Goal: Transaction & Acquisition: Purchase product/service

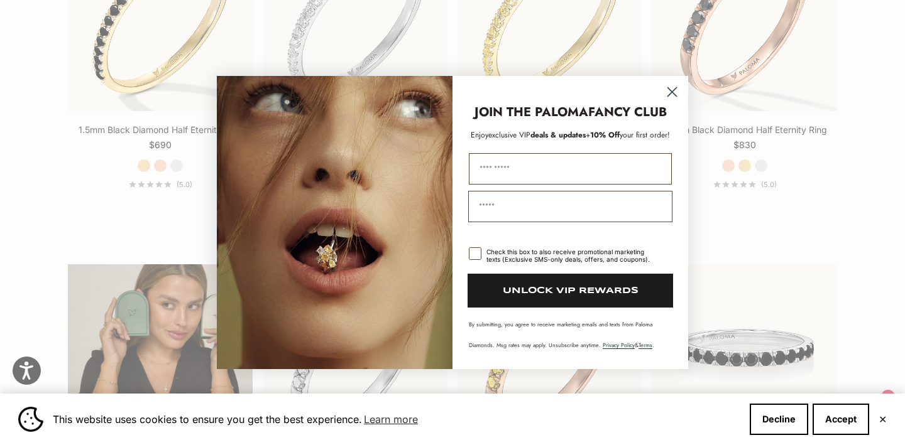
scroll to position [2107, 0]
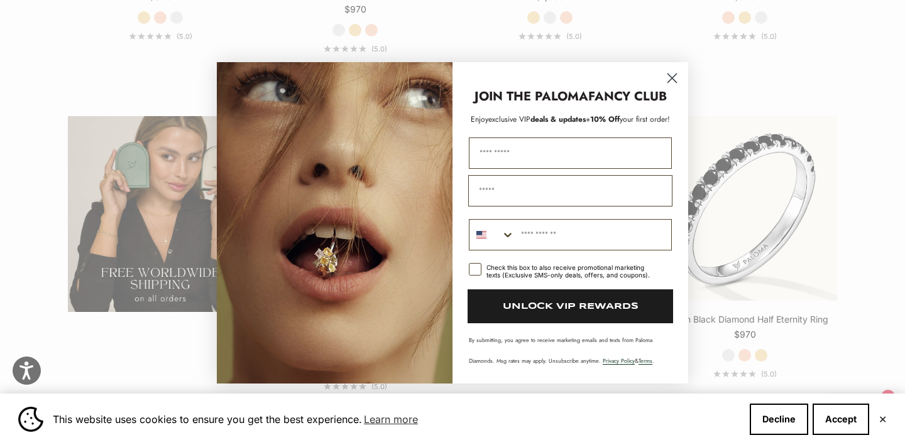
click at [670, 75] on circle "Close dialog" at bounding box center [672, 77] width 21 height 21
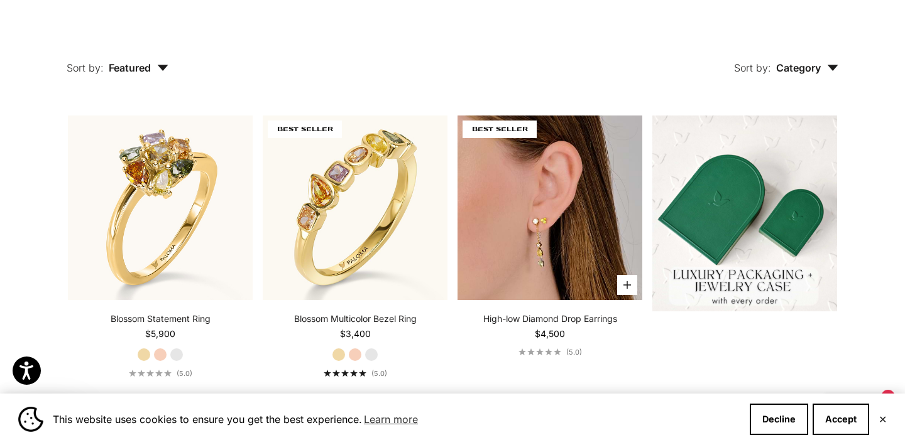
scroll to position [172, 0]
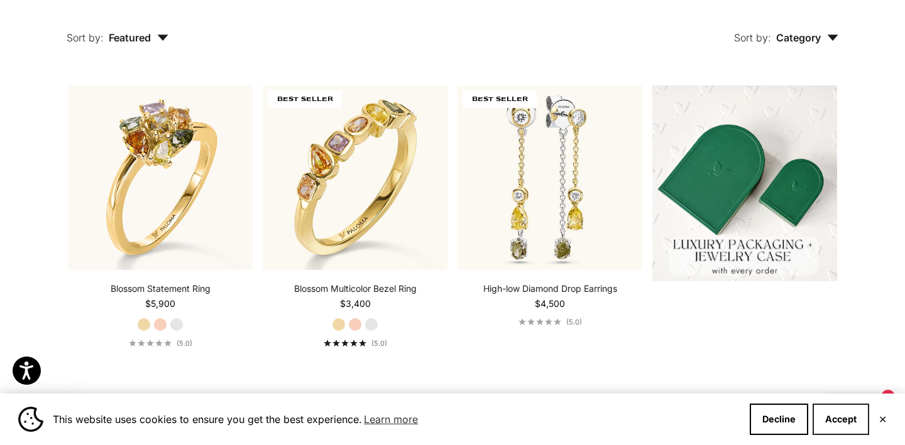
click at [842, 418] on button "Accept" at bounding box center [840, 419] width 57 height 31
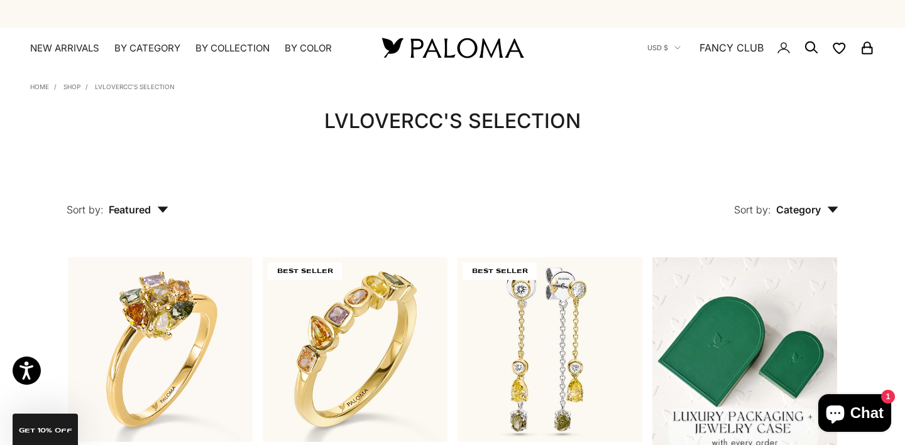
scroll to position [0, 0]
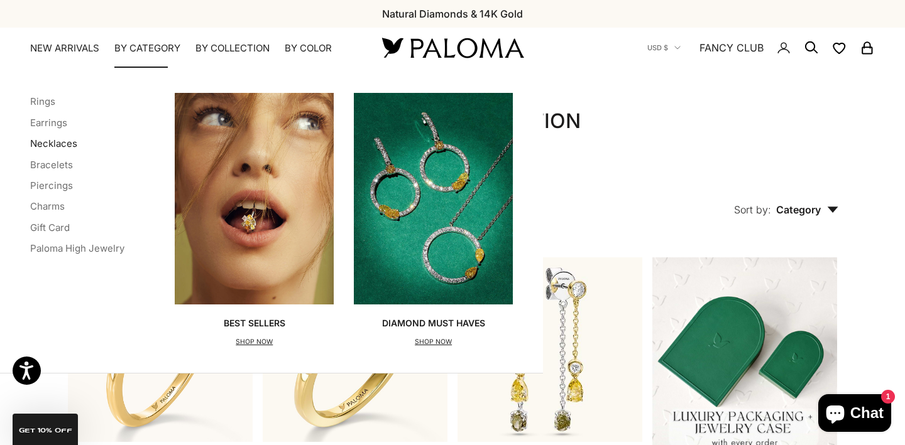
click at [62, 145] on link "Necklaces" at bounding box center [53, 144] width 47 height 12
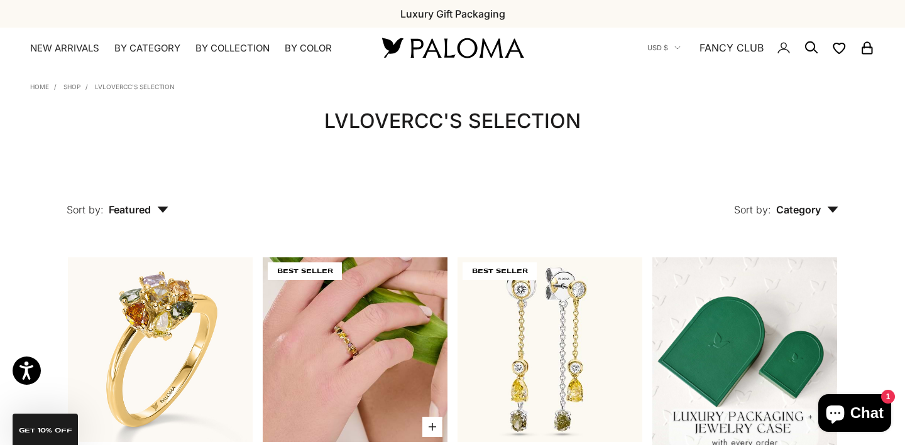
click at [357, 381] on img at bounding box center [355, 350] width 185 height 185
